Goal: Contribute content: Add original content to the website for others to see

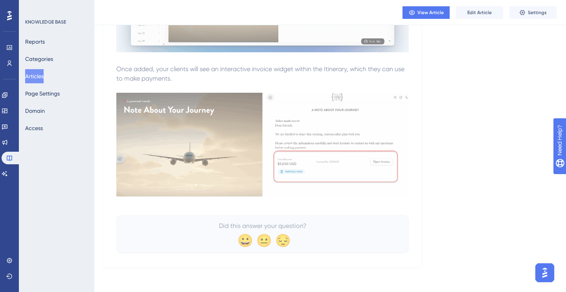
scroll to position [387, 0]
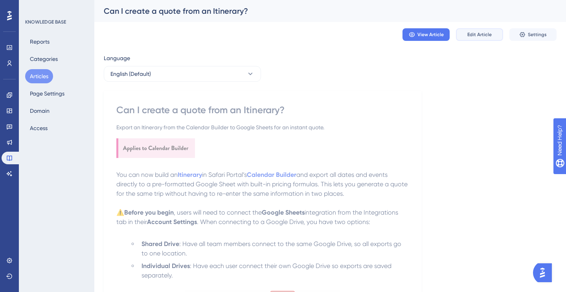
click at [466, 35] on button "Edit Article" at bounding box center [479, 34] width 47 height 13
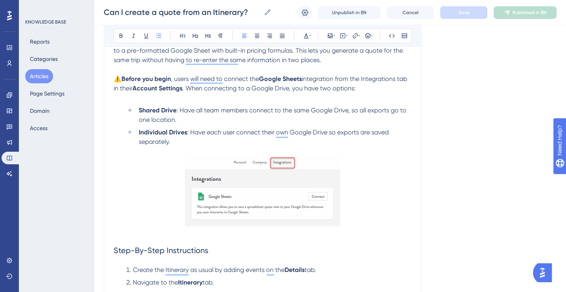
scroll to position [163, 0]
click at [174, 80] on span ", users will need to connect the" at bounding box center [215, 78] width 88 height 7
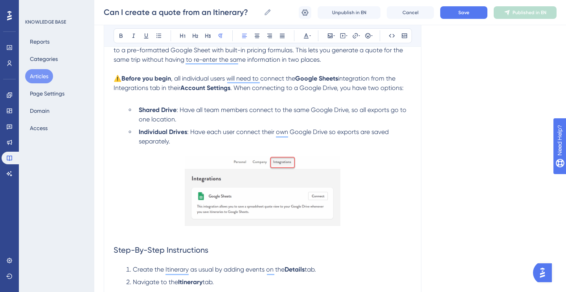
click at [225, 77] on span ", all individual users will need to connect the" at bounding box center [233, 78] width 124 height 7
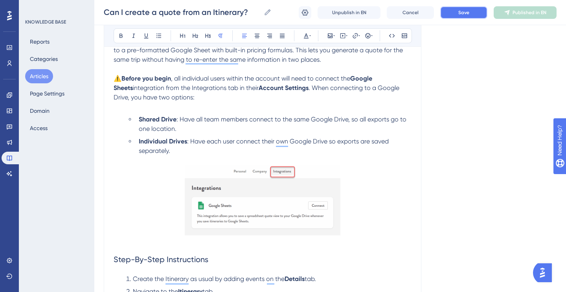
click at [461, 13] on span "Save" at bounding box center [464, 12] width 11 height 6
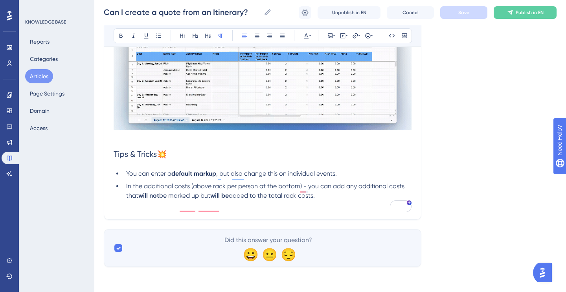
scroll to position [815, 0]
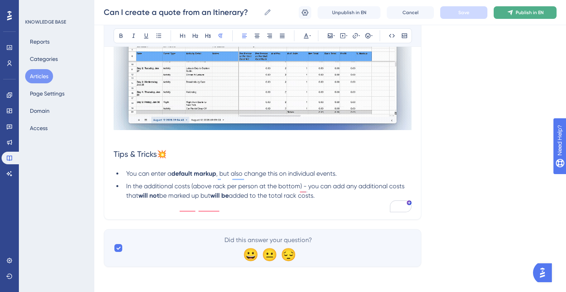
click at [518, 12] on span "Publish in EN" at bounding box center [530, 12] width 28 height 6
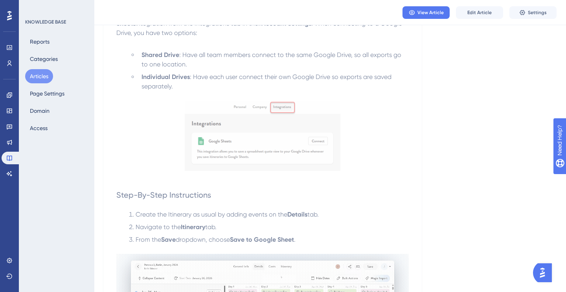
scroll to position [0, 0]
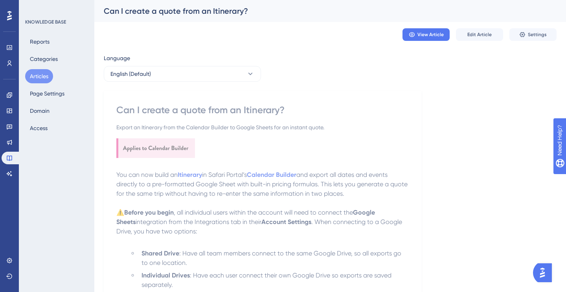
click at [39, 77] on button "Articles" at bounding box center [39, 76] width 28 height 14
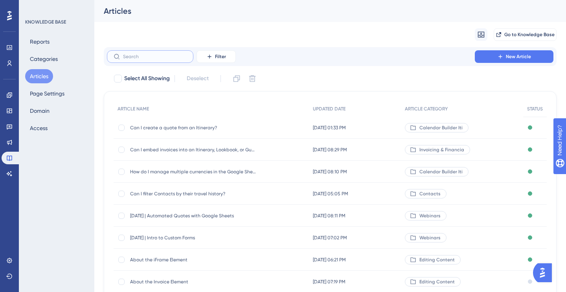
click at [155, 57] on input "text" at bounding box center [155, 57] width 64 height 6
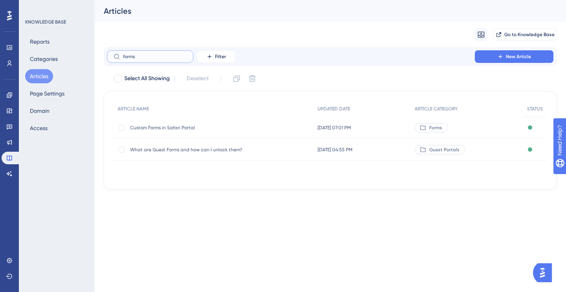
type input "forms"
click at [169, 131] on div "Custom Forms in Safari Portal Custom Forms in Safari Portal" at bounding box center [193, 128] width 126 height 22
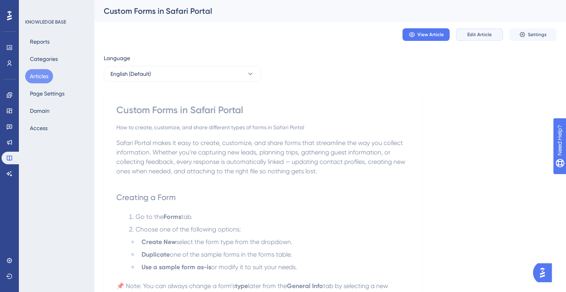
click at [476, 33] on span "Edit Article" at bounding box center [480, 34] width 24 height 6
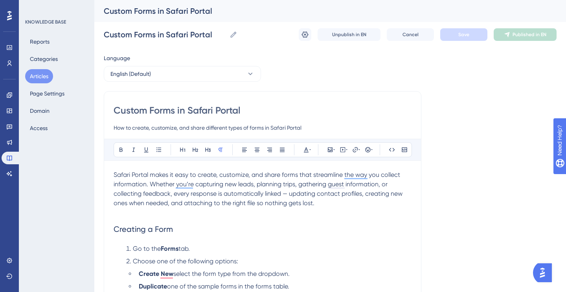
click at [42, 76] on button "Articles" at bounding box center [39, 76] width 28 height 14
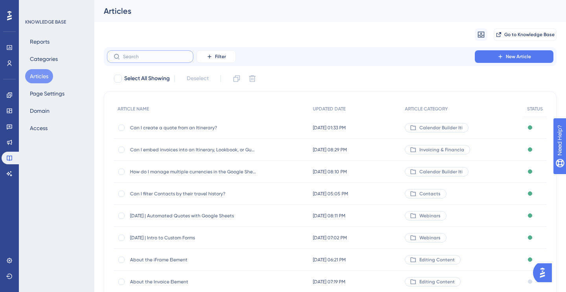
click at [154, 57] on input "text" at bounding box center [155, 57] width 64 height 6
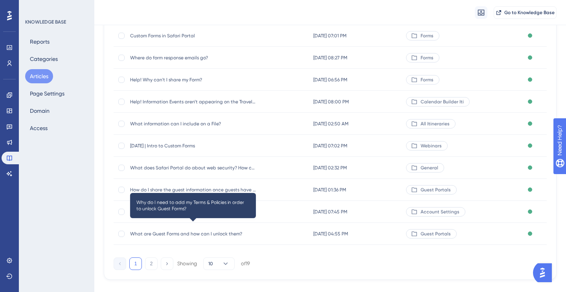
scroll to position [98, 0]
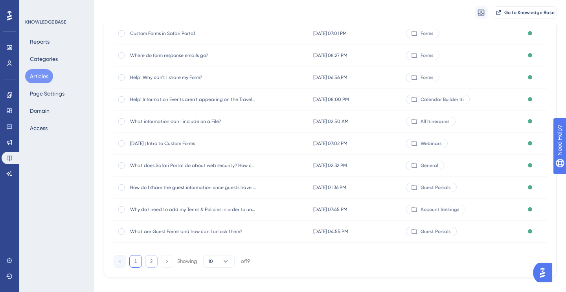
type input "form"
click at [152, 262] on button "2" at bounding box center [151, 261] width 13 height 13
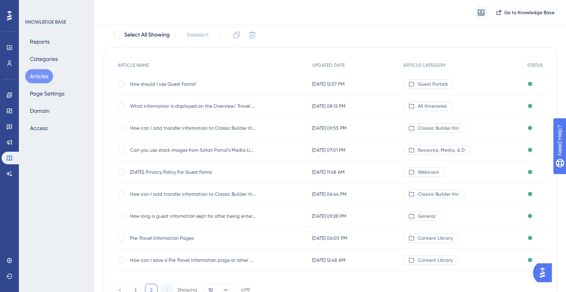
scroll to position [44, 0]
